Goal: Task Accomplishment & Management: Use online tool/utility

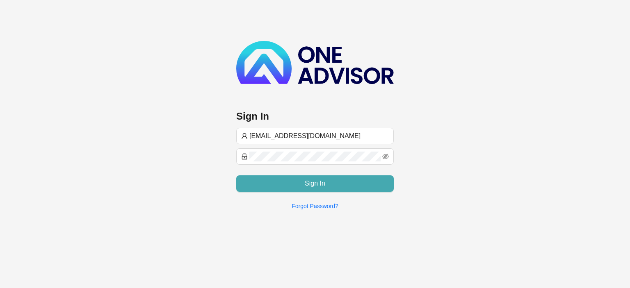
click at [284, 184] on button "Sign In" at bounding box center [314, 183] width 157 height 16
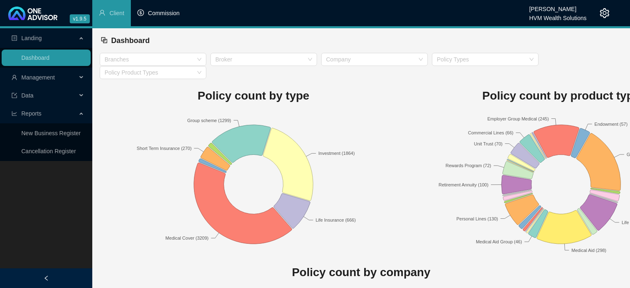
click at [172, 15] on span "Commission" at bounding box center [164, 13] width 32 height 7
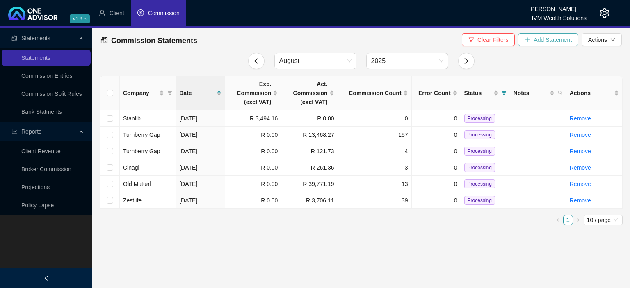
click at [527, 43] on icon "plus" at bounding box center [527, 40] width 6 height 6
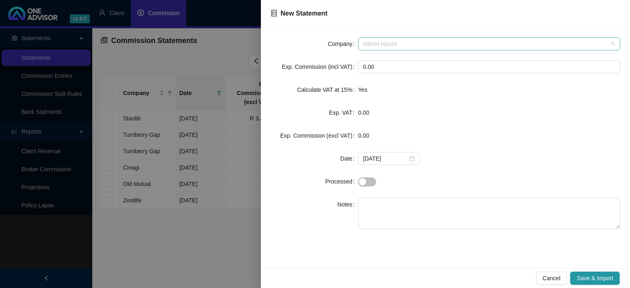
click at [409, 43] on span "Admin House" at bounding box center [489, 44] width 252 height 12
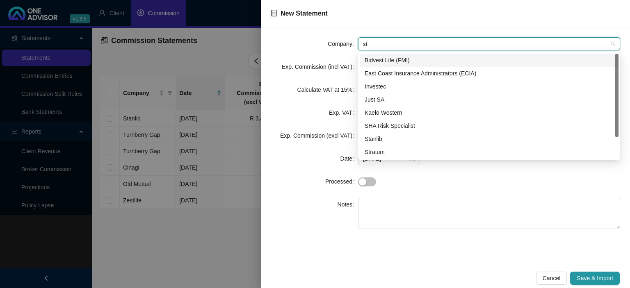
type input "sta"
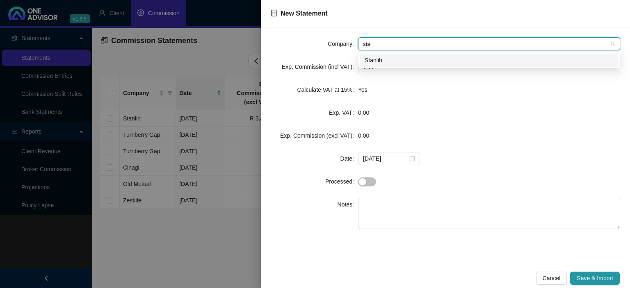
click at [384, 65] on div "Stanlib" at bounding box center [488, 60] width 259 height 13
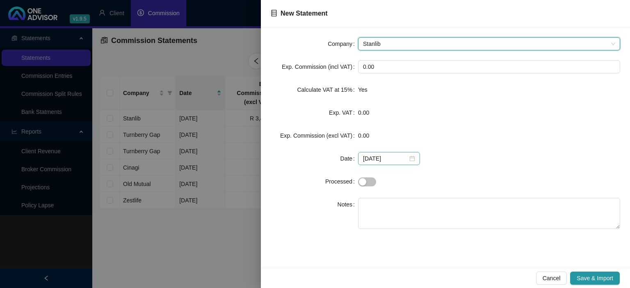
click at [409, 158] on div "[DATE]" at bounding box center [389, 158] width 52 height 9
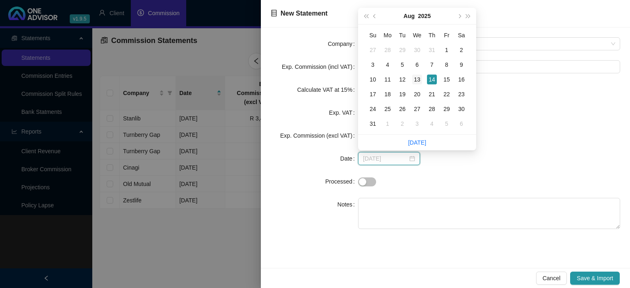
type input "[DATE]"
click at [416, 81] on div "13" at bounding box center [417, 80] width 10 height 10
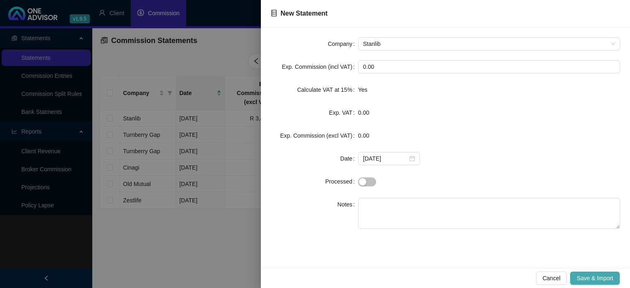
click at [597, 276] on span "Save & Import" at bounding box center [594, 278] width 36 height 9
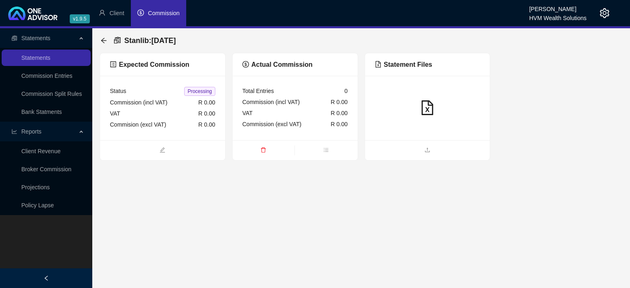
click at [423, 146] on span at bounding box center [427, 150] width 125 height 10
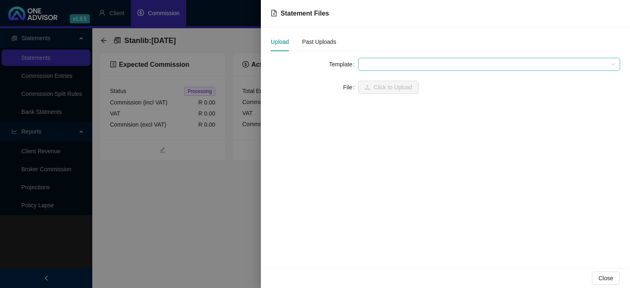
click at [379, 64] on span at bounding box center [489, 64] width 252 height 12
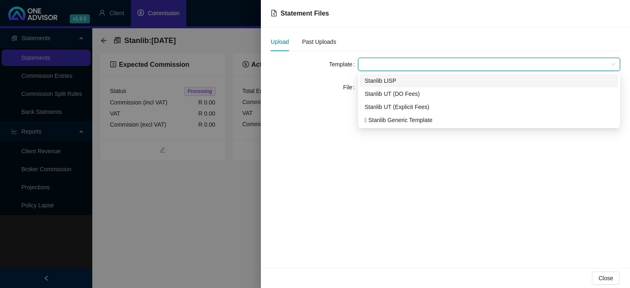
click at [384, 83] on div "Stanlib LISP" at bounding box center [488, 80] width 249 height 9
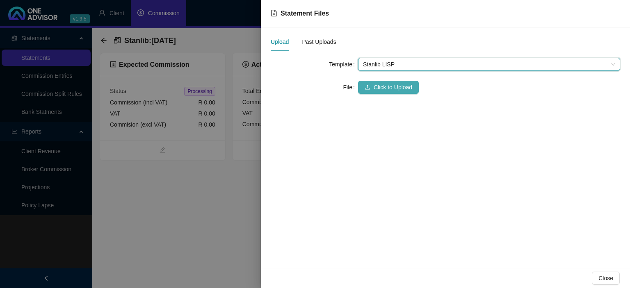
click at [383, 83] on span "Click to Upload" at bounding box center [392, 87] width 39 height 9
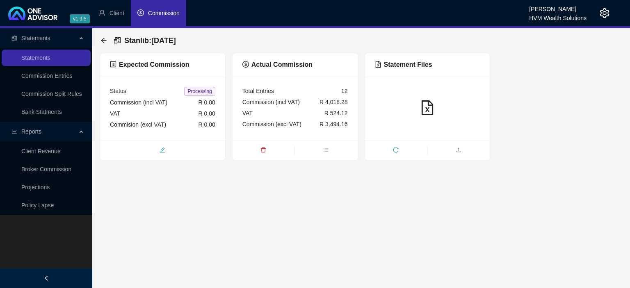
click at [193, 154] on span "edit" at bounding box center [162, 150] width 125 height 9
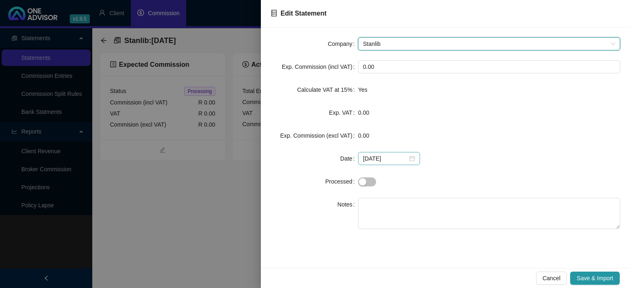
click at [411, 158] on div "[DATE]" at bounding box center [389, 158] width 52 height 9
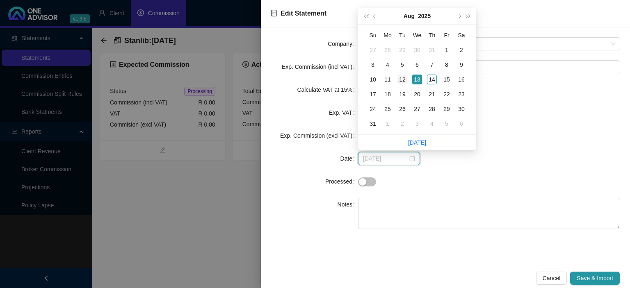
type input "[DATE]"
click at [400, 80] on div "12" at bounding box center [402, 80] width 10 height 10
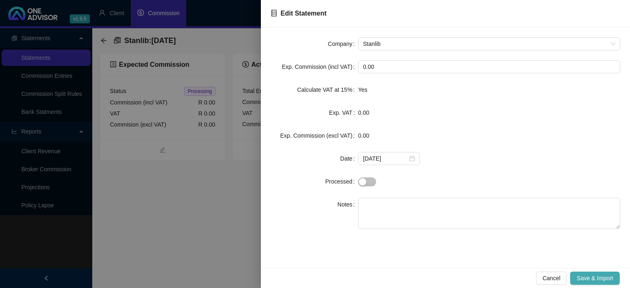
click at [582, 273] on button "Save & Import" at bounding box center [595, 278] width 50 height 13
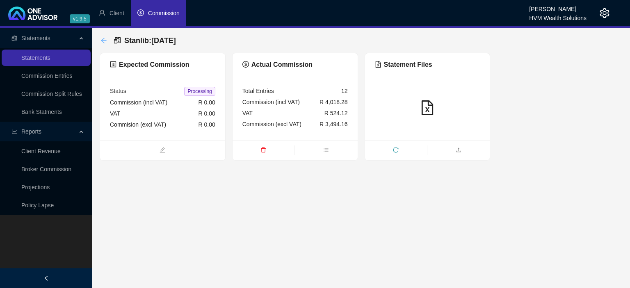
click at [103, 43] on icon "arrow-left" at bounding box center [103, 40] width 7 height 7
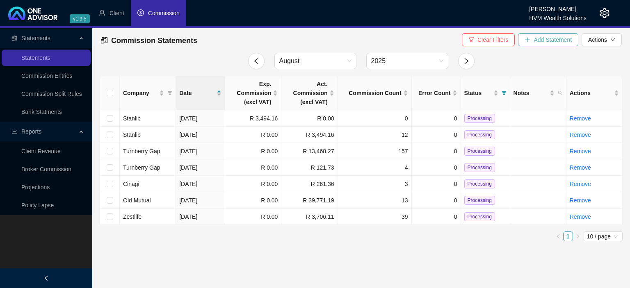
click at [543, 43] on span "Add Statement" at bounding box center [552, 39] width 38 height 9
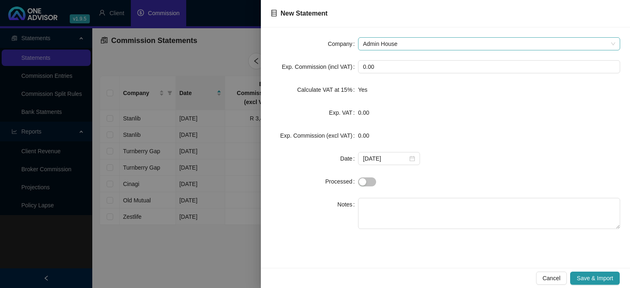
click at [412, 43] on span "Admin House" at bounding box center [489, 44] width 252 height 12
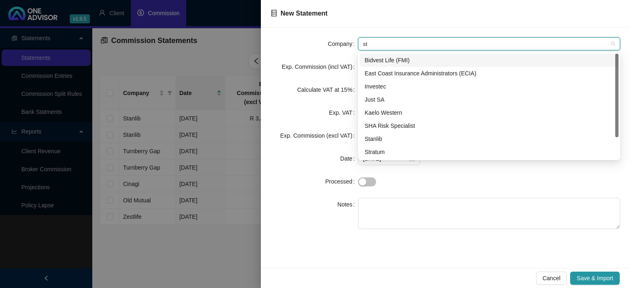
type input "sta"
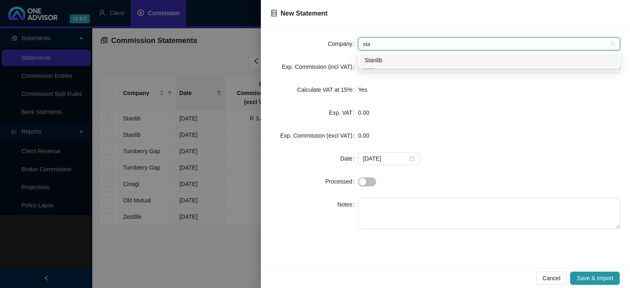
click at [375, 61] on div "Stanlib" at bounding box center [488, 60] width 249 height 9
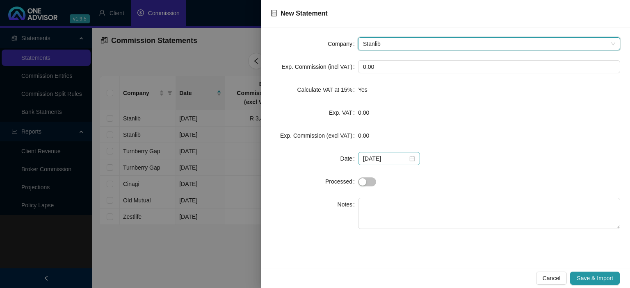
click at [411, 160] on div "[DATE]" at bounding box center [389, 158] width 52 height 9
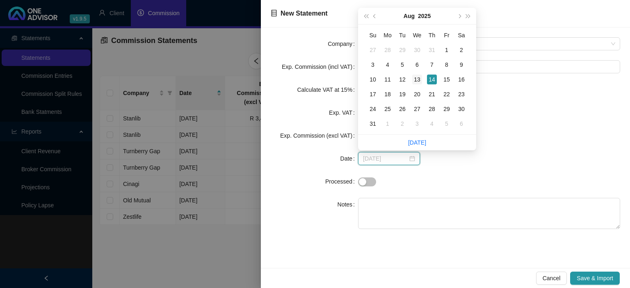
type input "[DATE]"
click at [416, 77] on div "13" at bounding box center [417, 80] width 10 height 10
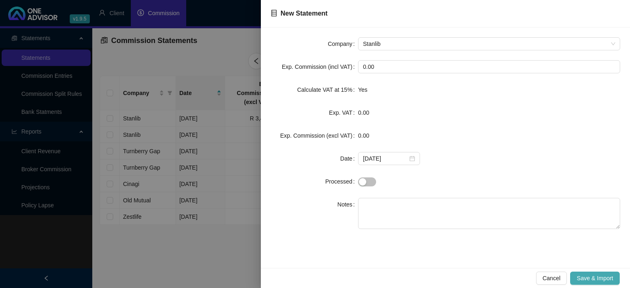
click at [593, 277] on span "Save & Import" at bounding box center [594, 278] width 36 height 9
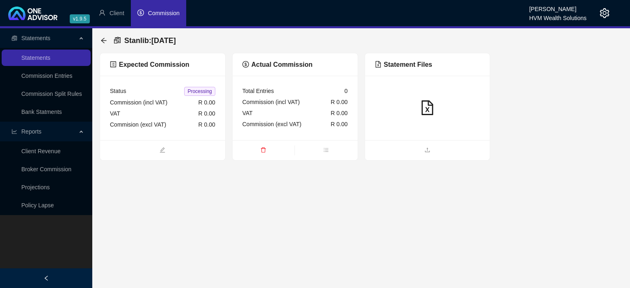
click at [418, 155] on ul at bounding box center [427, 150] width 125 height 20
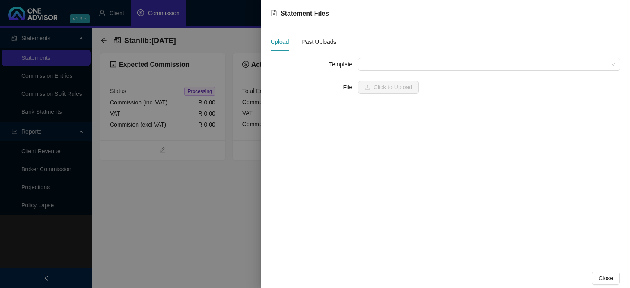
click at [378, 69] on span at bounding box center [489, 64] width 252 height 12
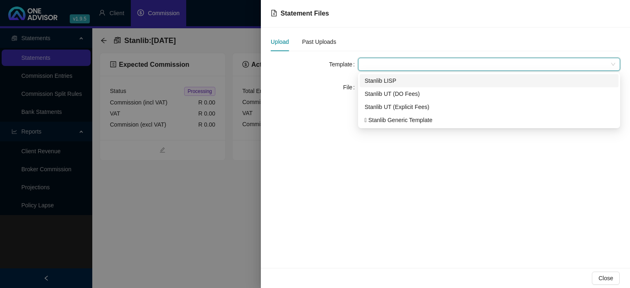
click at [380, 84] on div "Stanlib LISP" at bounding box center [488, 80] width 249 height 9
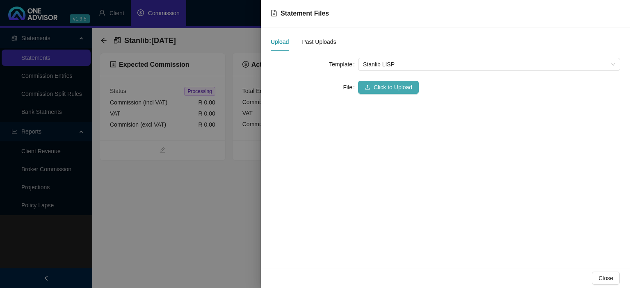
click at [380, 84] on span "Click to Upload" at bounding box center [392, 87] width 39 height 9
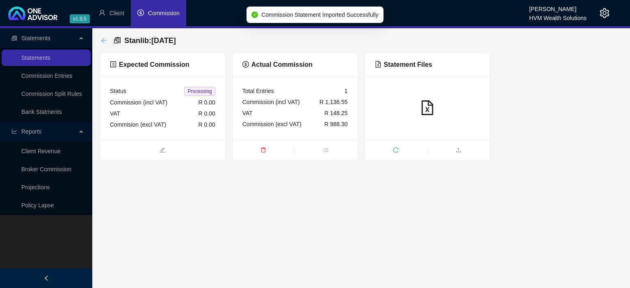
click at [101, 42] on icon "arrow-left" at bounding box center [103, 40] width 7 height 7
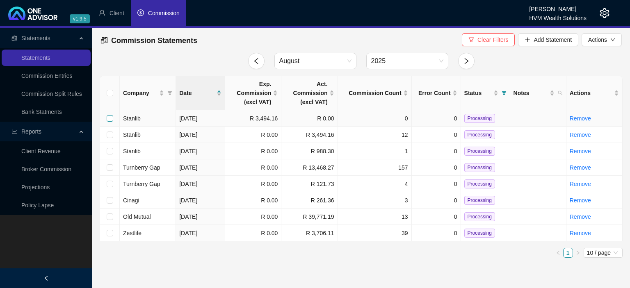
click at [110, 118] on input "checkbox" at bounding box center [110, 118] width 7 height 7
checkbox input "true"
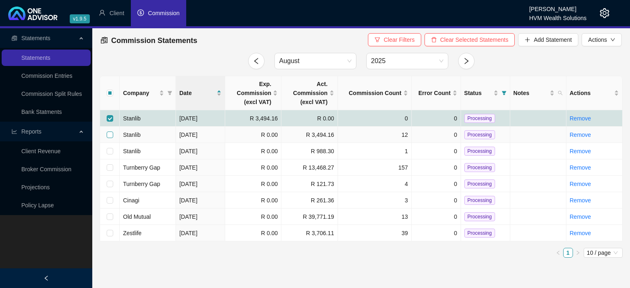
click at [112, 132] on input "checkbox" at bounding box center [110, 135] width 7 height 7
checkbox input "true"
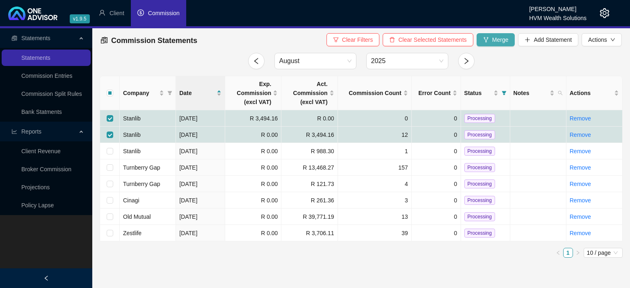
click at [486, 37] on icon "fork" at bounding box center [486, 40] width 6 height 6
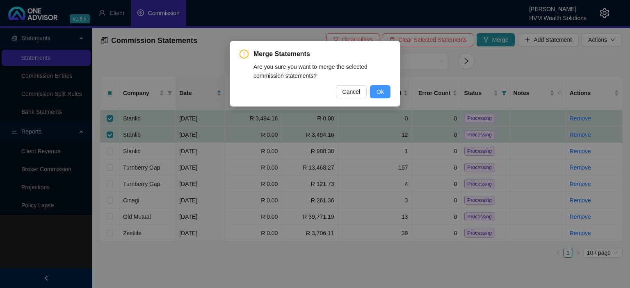
click at [375, 90] on button "Ok" at bounding box center [380, 91] width 20 height 13
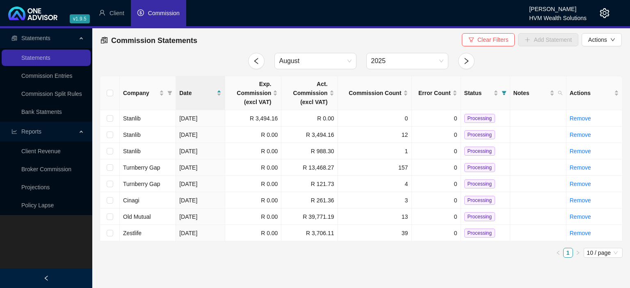
checkbox input "false"
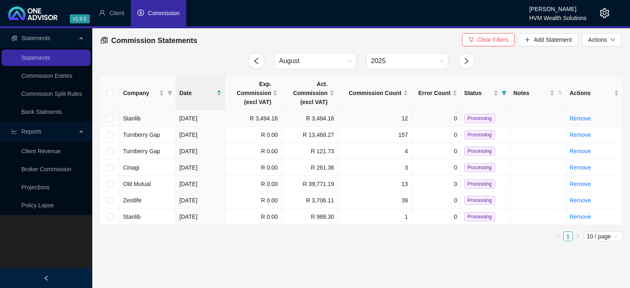
click at [473, 118] on span "Processing" at bounding box center [479, 118] width 31 height 9
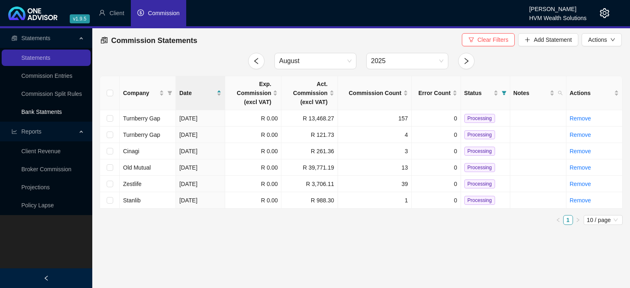
click at [53, 110] on link "Bank Statments" at bounding box center [41, 112] width 41 height 7
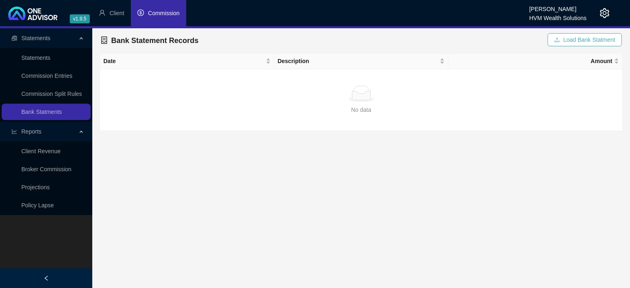
click at [566, 41] on span "Load Bank Statment" at bounding box center [589, 39] width 52 height 9
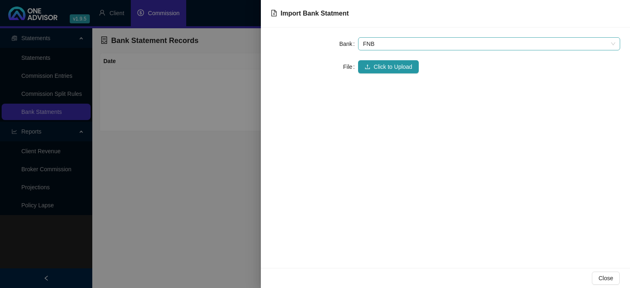
click at [379, 40] on span "FNB" at bounding box center [489, 44] width 252 height 12
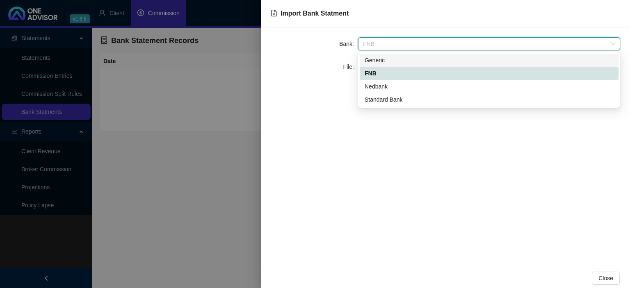
click at [374, 62] on div "Generic" at bounding box center [488, 60] width 249 height 9
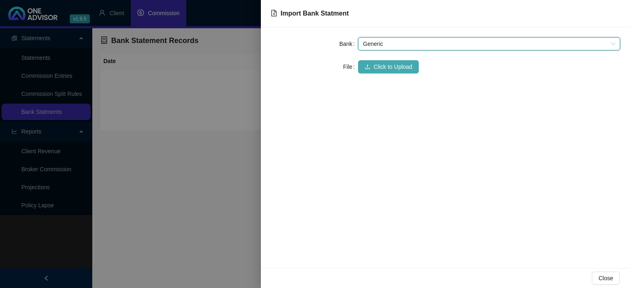
click at [373, 67] on button "Click to Upload" at bounding box center [388, 66] width 61 height 13
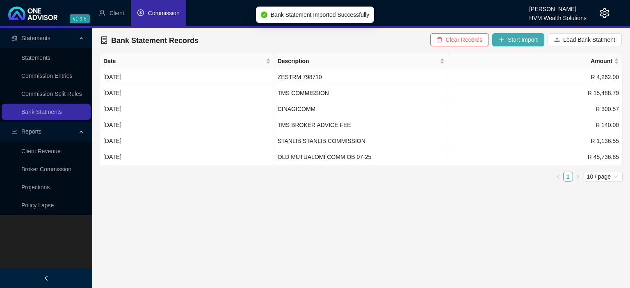
click at [504, 42] on icon "plus" at bounding box center [501, 40] width 6 height 6
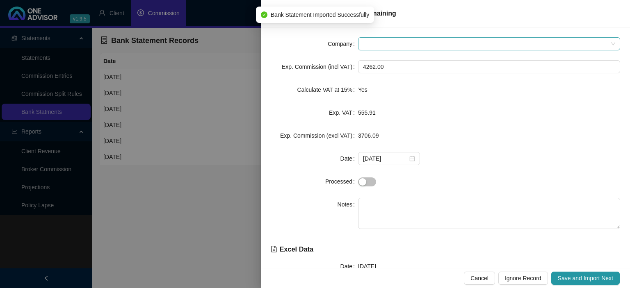
click at [401, 42] on span at bounding box center [489, 44] width 252 height 12
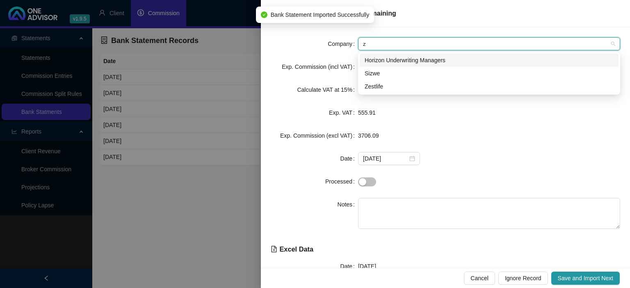
type input "ze"
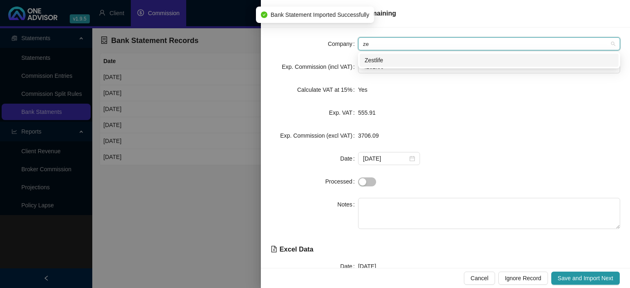
drag, startPoint x: 376, startPoint y: 59, endPoint x: 404, endPoint y: 102, distance: 52.0
click at [376, 58] on div "Zestlife" at bounding box center [488, 60] width 249 height 9
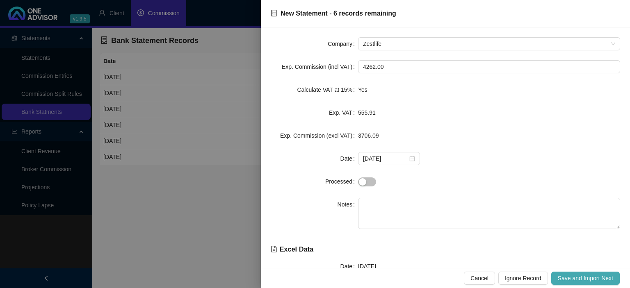
click at [569, 277] on span "Save and Import Next" at bounding box center [584, 278] width 55 height 9
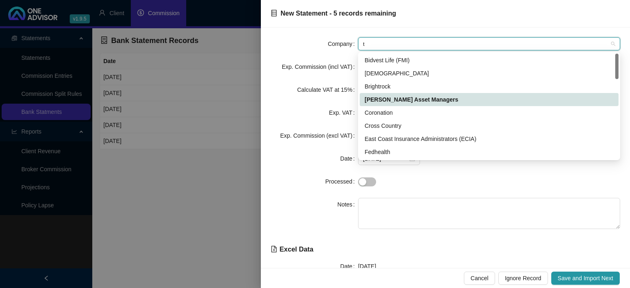
type input "tu"
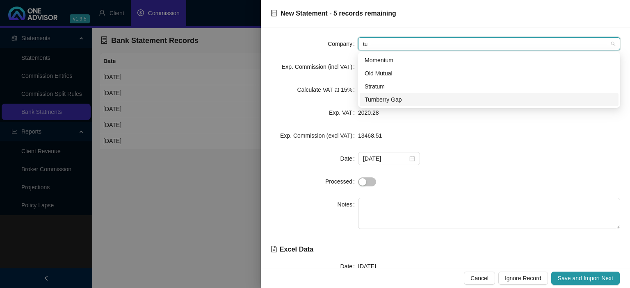
click at [388, 101] on div "Turnberry Gap" at bounding box center [488, 99] width 249 height 9
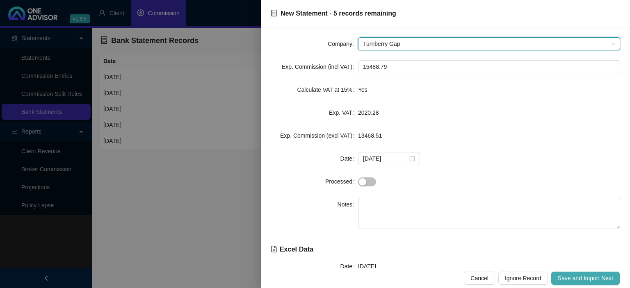
click at [592, 280] on span "Save and Import Next" at bounding box center [584, 278] width 55 height 9
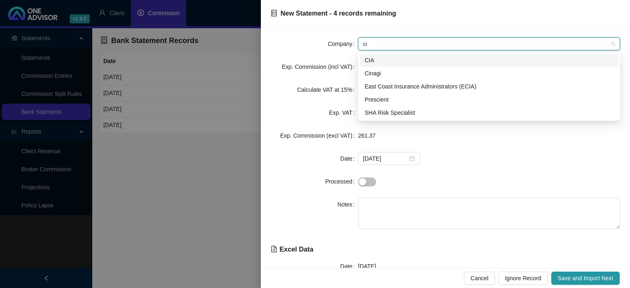
type input "cin"
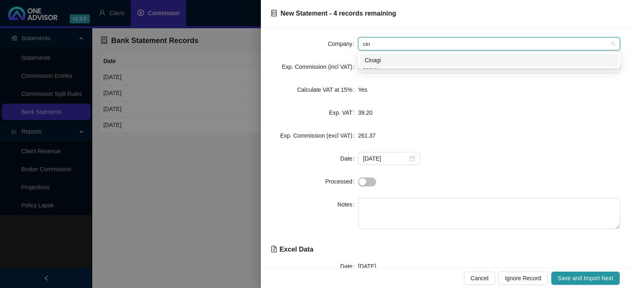
click at [370, 62] on div "Cinagi" at bounding box center [488, 60] width 249 height 9
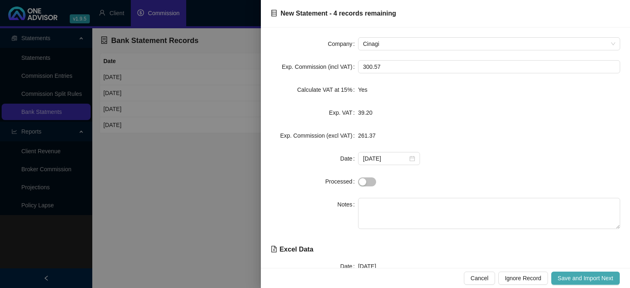
click at [587, 274] on span "Save and Import Next" at bounding box center [584, 278] width 55 height 9
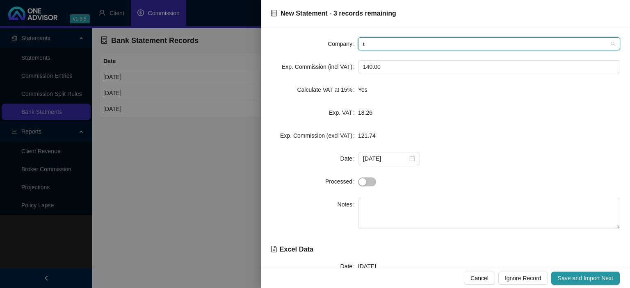
type input "tu"
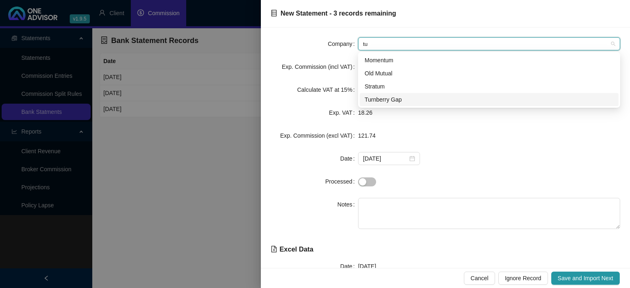
click at [385, 96] on div "Turnberry Gap" at bounding box center [488, 99] width 249 height 9
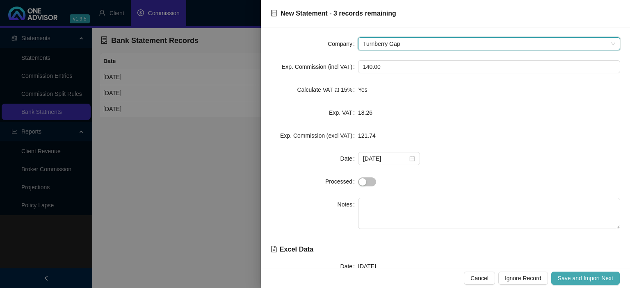
click at [576, 282] on span "Save and Import Next" at bounding box center [584, 278] width 55 height 9
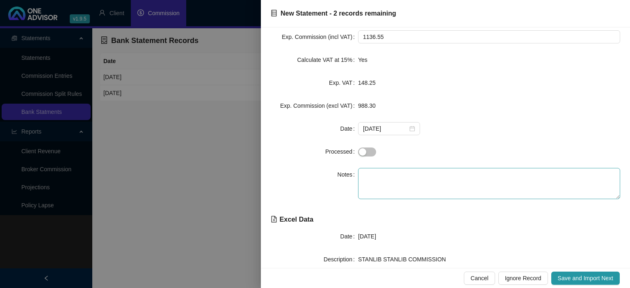
scroll to position [45, 0]
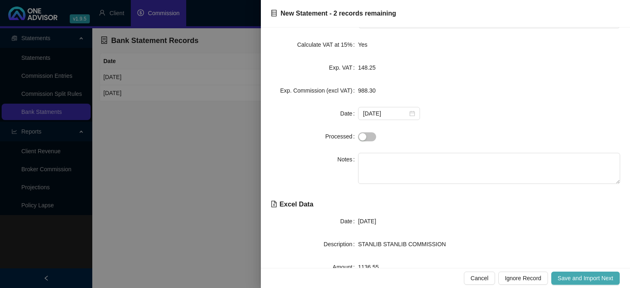
click at [560, 275] on span "Save and Import Next" at bounding box center [584, 278] width 55 height 9
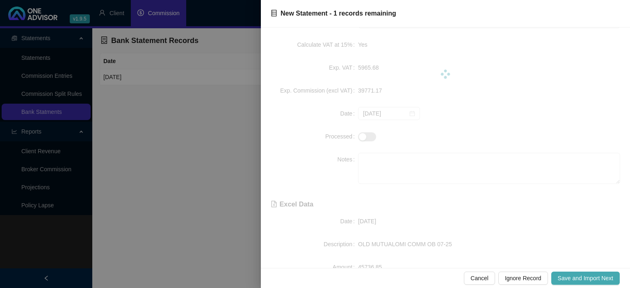
scroll to position [0, 0]
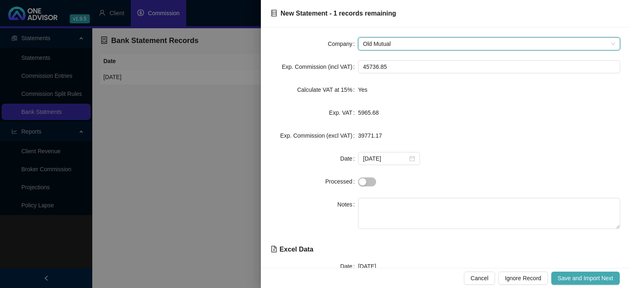
click at [559, 275] on span "Save and Import Next" at bounding box center [584, 278] width 55 height 9
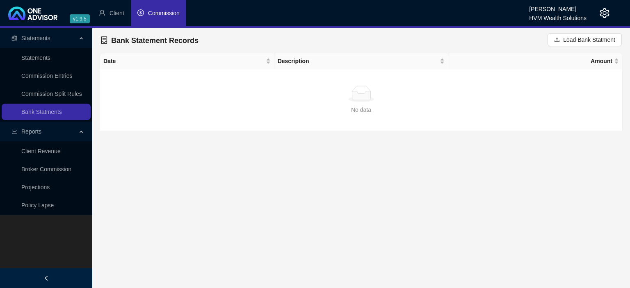
click at [145, 13] on li "Commission" at bounding box center [158, 13] width 55 height 26
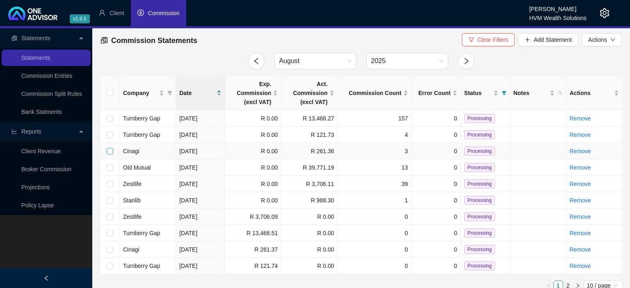
click at [109, 151] on input "checkbox" at bounding box center [110, 151] width 7 height 7
checkbox input "true"
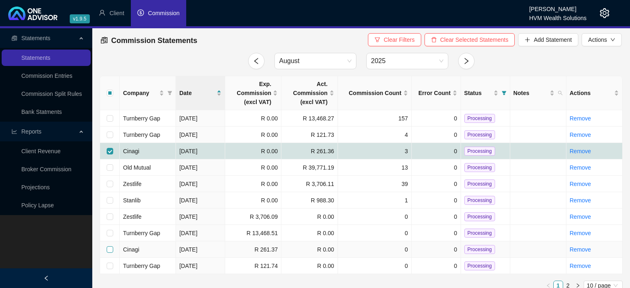
click at [111, 248] on input "checkbox" at bounding box center [110, 249] width 7 height 7
checkbox input "true"
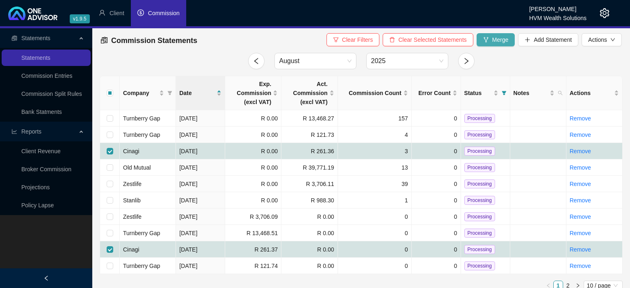
click at [491, 42] on button "Merge" at bounding box center [495, 39] width 39 height 13
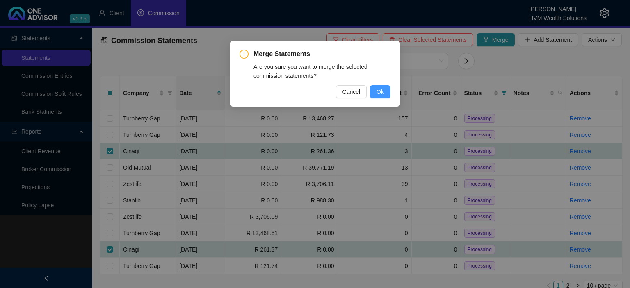
click at [378, 92] on span "Ok" at bounding box center [379, 91] width 7 height 9
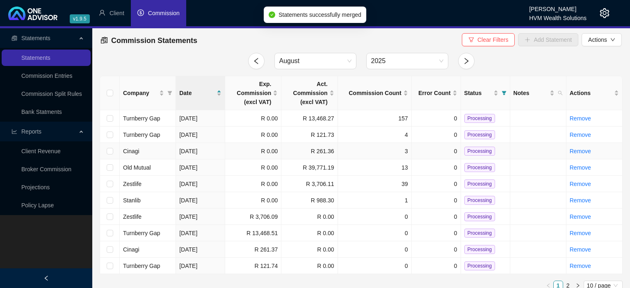
checkbox input "false"
click at [110, 152] on input "checkbox" at bounding box center [110, 151] width 7 height 7
checkbox input "true"
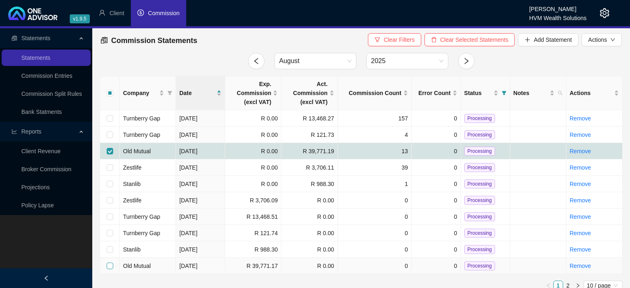
click at [110, 266] on input "checkbox" at bounding box center [110, 266] width 7 height 7
checkbox input "true"
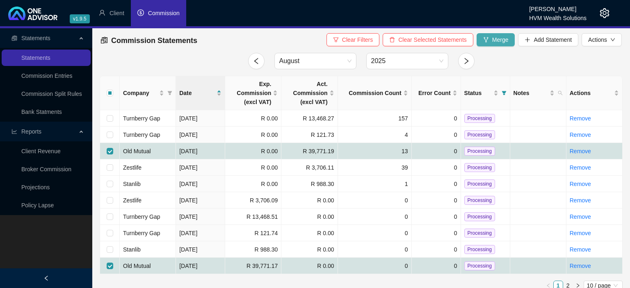
click at [489, 41] on button "Merge" at bounding box center [495, 39] width 39 height 13
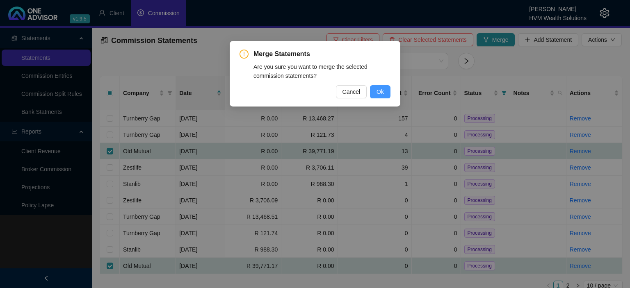
click at [376, 92] on button "Ok" at bounding box center [380, 91] width 20 height 13
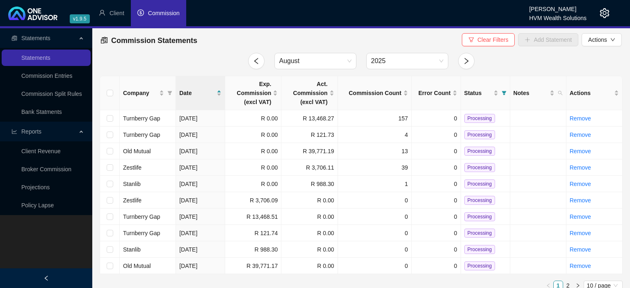
checkbox input "false"
click at [109, 152] on input "checkbox" at bounding box center [110, 151] width 7 height 7
checkbox input "true"
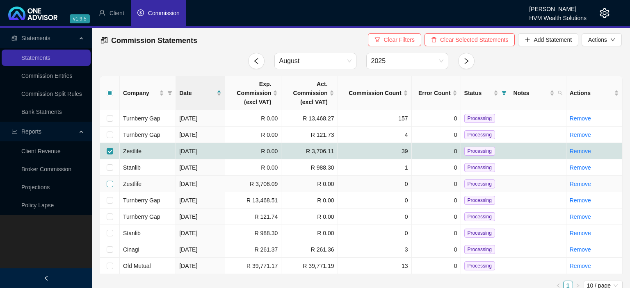
click at [112, 185] on input "checkbox" at bounding box center [110, 184] width 7 height 7
checkbox input "true"
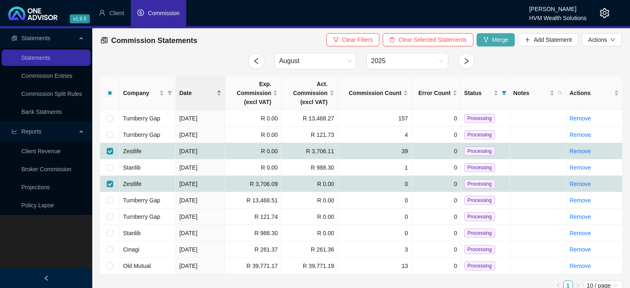
click at [491, 42] on button "Merge" at bounding box center [495, 39] width 39 height 13
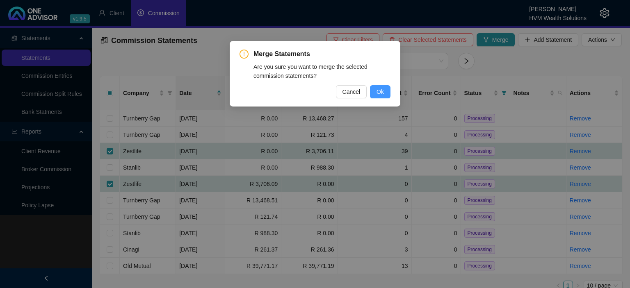
click at [384, 93] on button "Ok" at bounding box center [380, 91] width 20 height 13
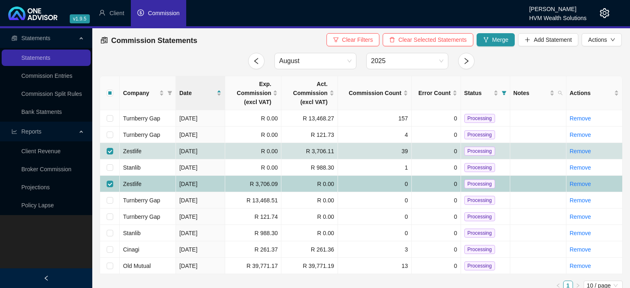
checkbox input "false"
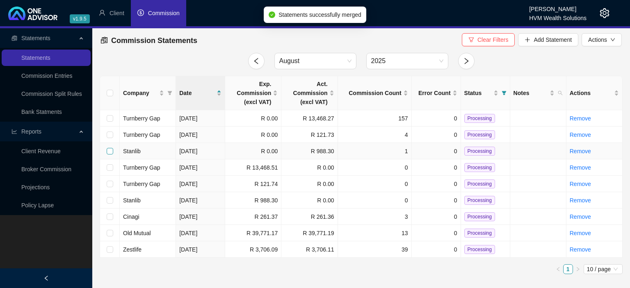
click at [110, 154] on label at bounding box center [110, 151] width 7 height 9
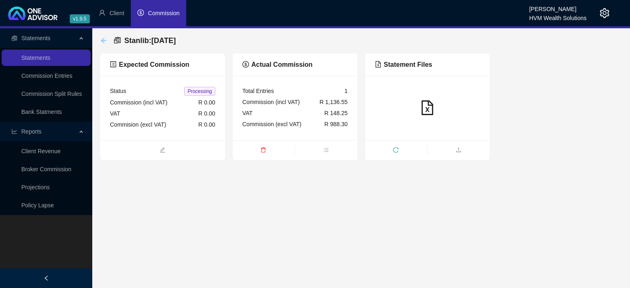
click at [103, 39] on icon "arrow-left" at bounding box center [103, 40] width 5 height 5
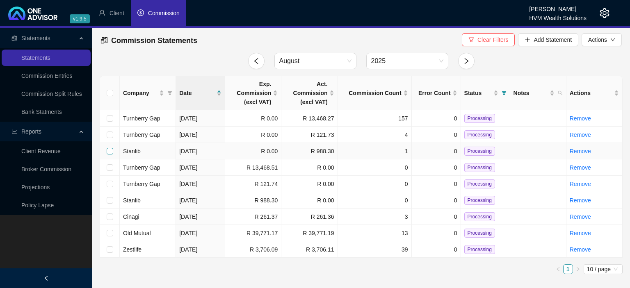
click at [110, 152] on input "checkbox" at bounding box center [110, 151] width 7 height 7
checkbox input "true"
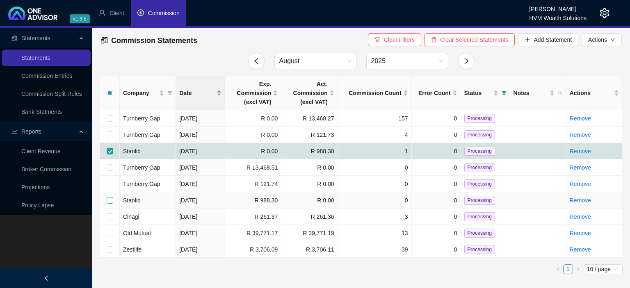
click at [109, 200] on input "checkbox" at bounding box center [110, 200] width 7 height 7
checkbox input "true"
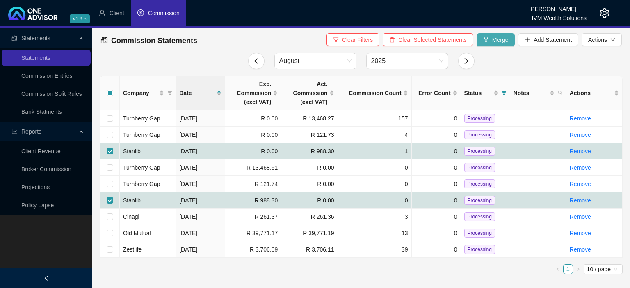
click at [495, 44] on button "Merge" at bounding box center [495, 39] width 39 height 13
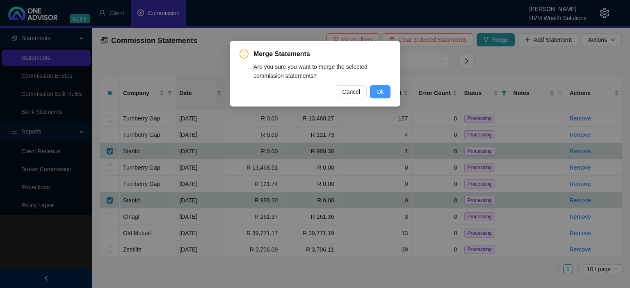
click at [380, 93] on span "Ok" at bounding box center [379, 91] width 7 height 9
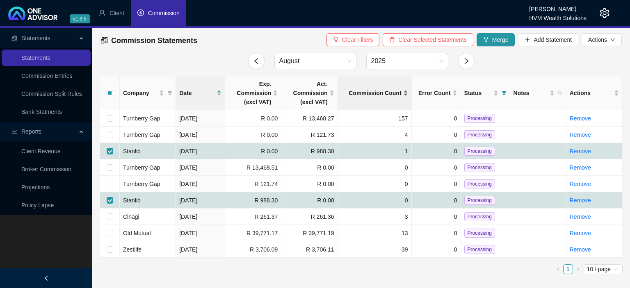
checkbox input "false"
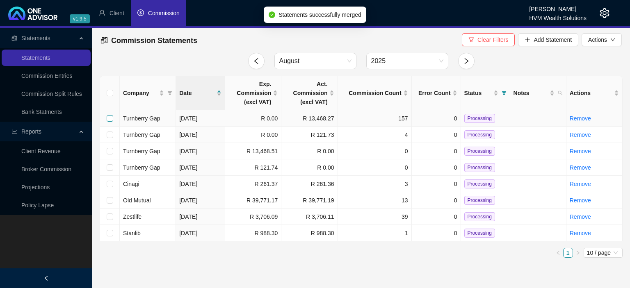
click at [110, 118] on input "checkbox" at bounding box center [110, 118] width 7 height 7
checkbox input "true"
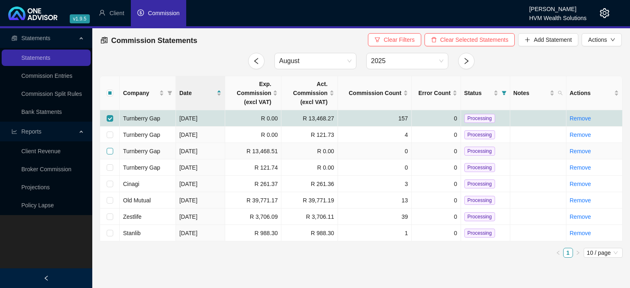
click at [109, 150] on input "checkbox" at bounding box center [110, 151] width 7 height 7
checkbox input "true"
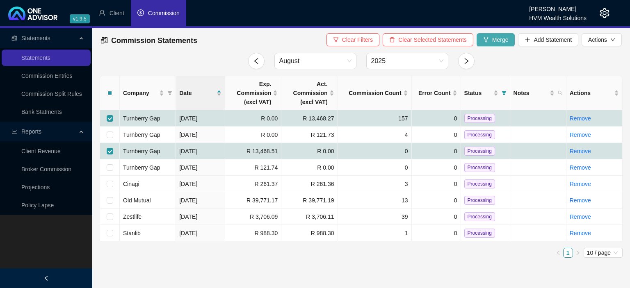
click at [485, 40] on icon "fork" at bounding box center [485, 39] width 5 height 5
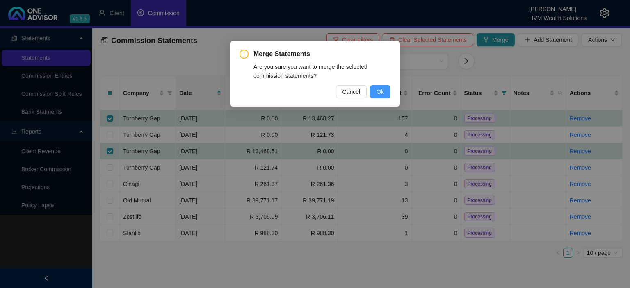
click at [374, 90] on button "Ok" at bounding box center [380, 91] width 20 height 13
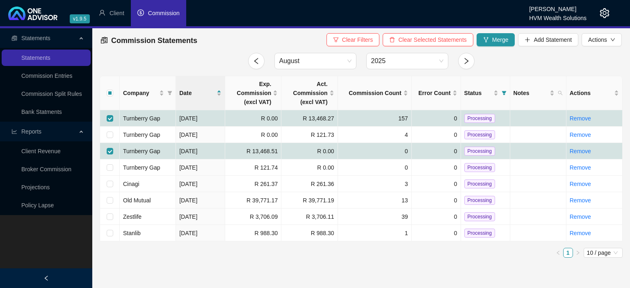
checkbox input "false"
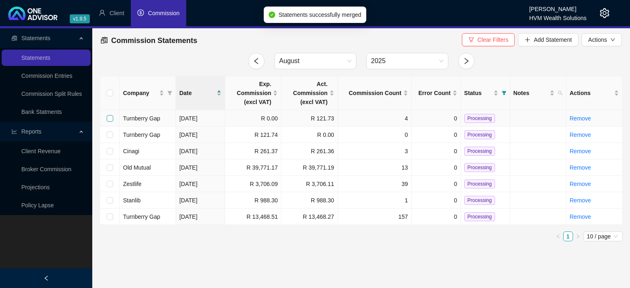
click at [110, 119] on input "checkbox" at bounding box center [110, 118] width 7 height 7
checkbox input "true"
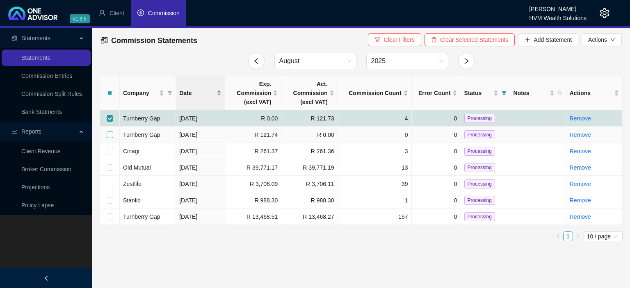
click at [111, 134] on input "checkbox" at bounding box center [110, 135] width 7 height 7
checkbox input "true"
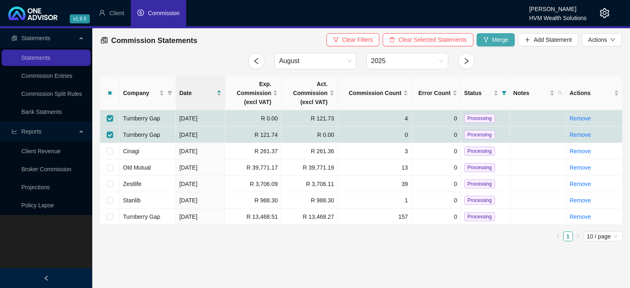
click at [508, 38] on span "Merge" at bounding box center [500, 39] width 16 height 9
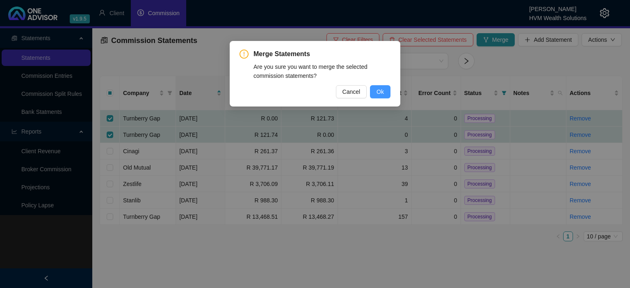
click at [383, 88] on span "Ok" at bounding box center [379, 91] width 7 height 9
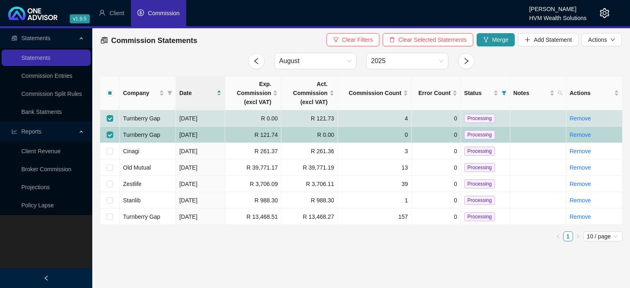
checkbox input "false"
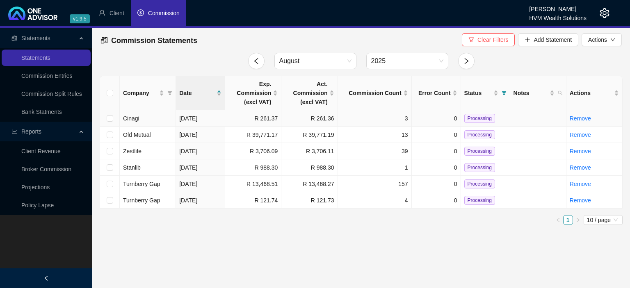
click at [484, 122] on span "Processing" at bounding box center [479, 118] width 31 height 9
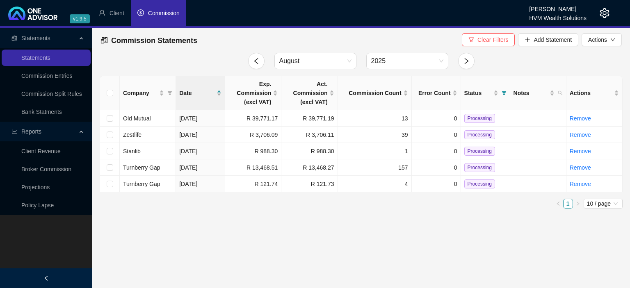
click at [483, 119] on span "Processing" at bounding box center [479, 118] width 31 height 9
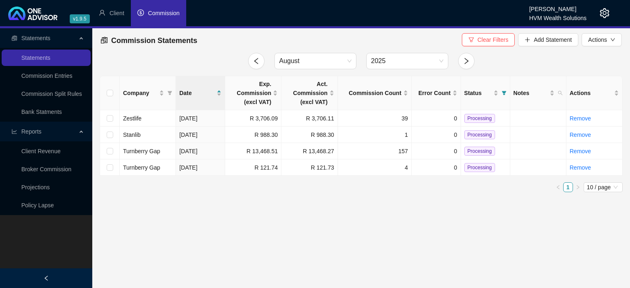
click at [483, 119] on span "Processing" at bounding box center [479, 118] width 31 height 9
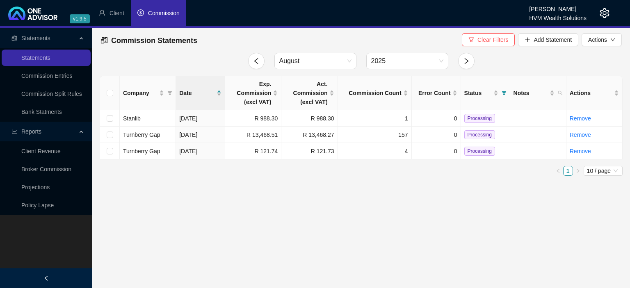
click at [483, 119] on span "Processing" at bounding box center [479, 118] width 31 height 9
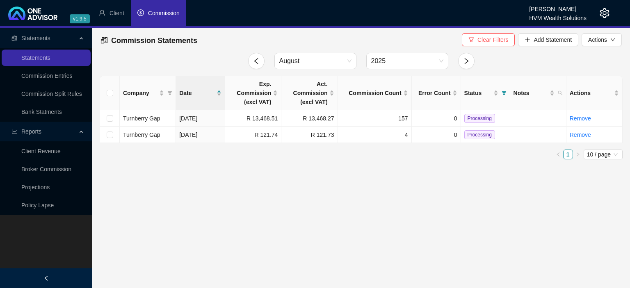
click at [483, 119] on span "Processing" at bounding box center [479, 118] width 31 height 9
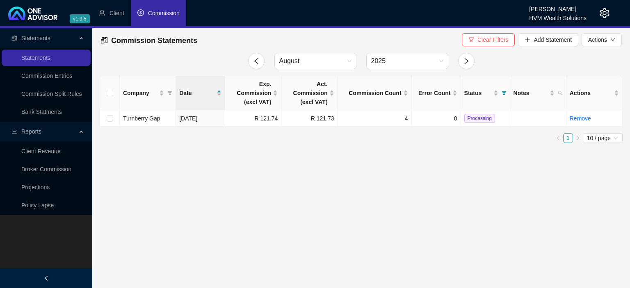
click at [483, 119] on span "Processing" at bounding box center [479, 118] width 31 height 9
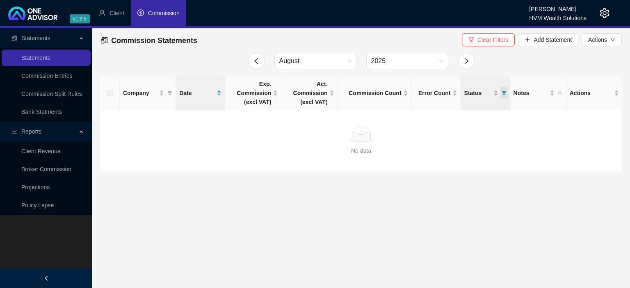
click at [506, 96] on span "Status" at bounding box center [504, 93] width 8 height 12
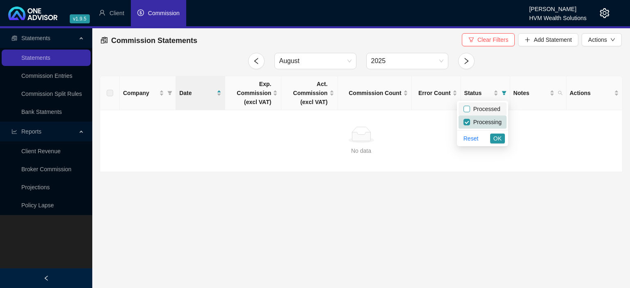
click at [469, 111] on input "checkbox" at bounding box center [466, 109] width 7 height 7
click at [498, 139] on span "OK" at bounding box center [497, 138] width 8 height 9
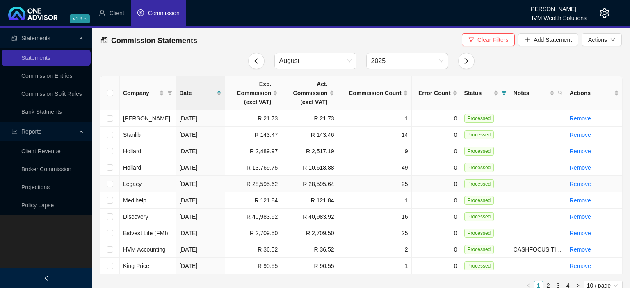
scroll to position [8, 0]
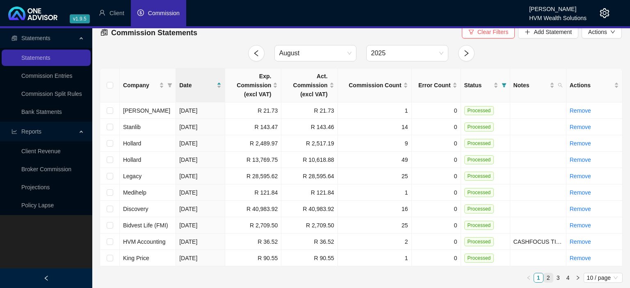
click at [549, 276] on link "2" at bounding box center [547, 277] width 9 height 9
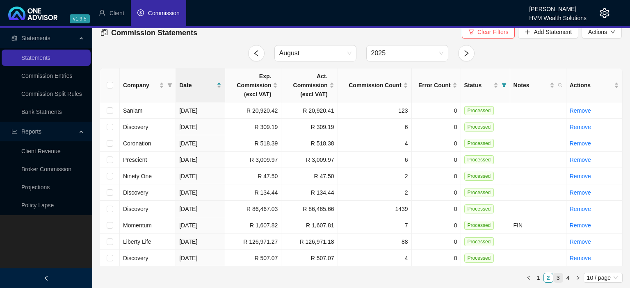
click at [558, 277] on link "3" at bounding box center [557, 277] width 9 height 9
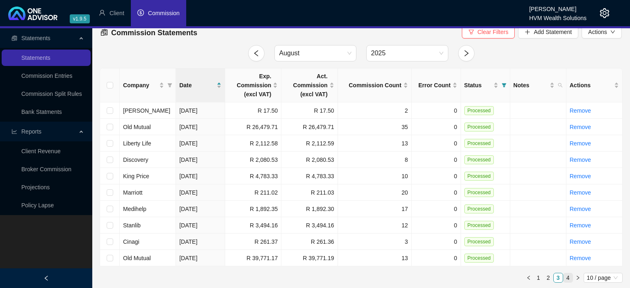
click at [566, 277] on link "4" at bounding box center [567, 277] width 9 height 9
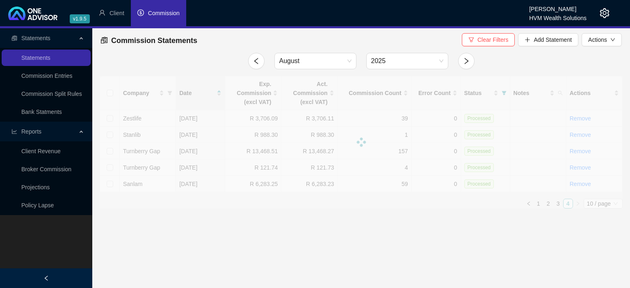
scroll to position [0, 0]
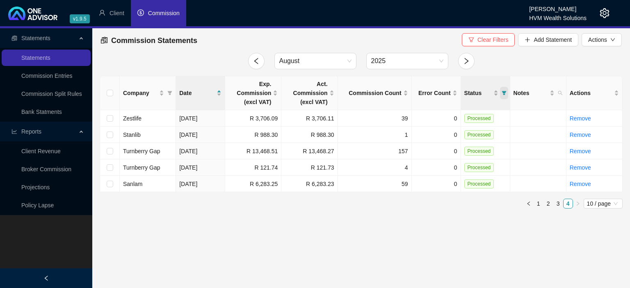
click at [504, 92] on icon "filter" at bounding box center [503, 93] width 5 height 4
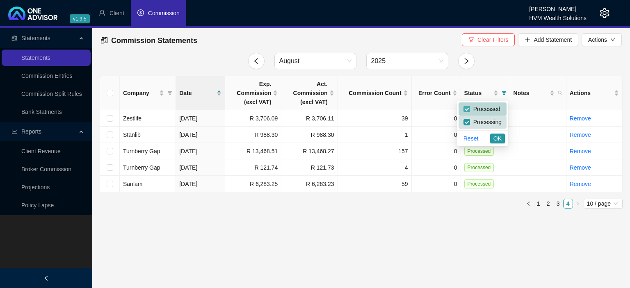
click at [467, 109] on input "checkbox" at bounding box center [466, 109] width 7 height 7
checkbox input "false"
click at [497, 140] on span "OK" at bounding box center [497, 138] width 8 height 9
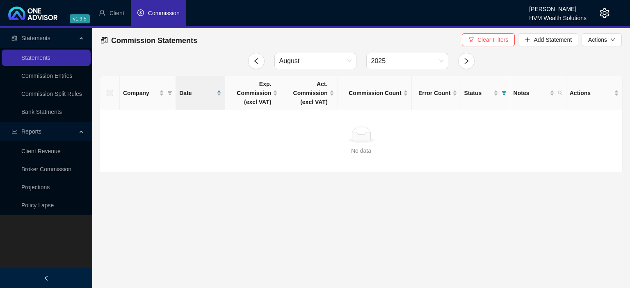
click at [602, 16] on icon "setting" at bounding box center [604, 13] width 10 height 10
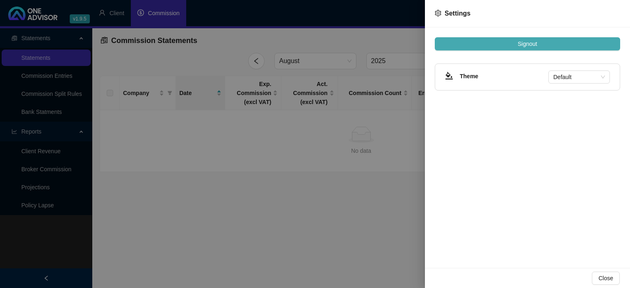
click at [553, 43] on button "Signout" at bounding box center [526, 43] width 185 height 13
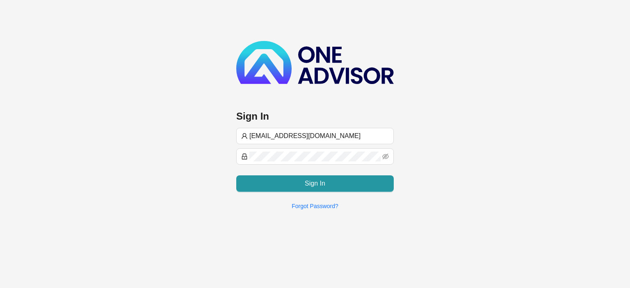
type input "[EMAIL_ADDRESS][DOMAIN_NAME]"
